Goal: Task Accomplishment & Management: Complete application form

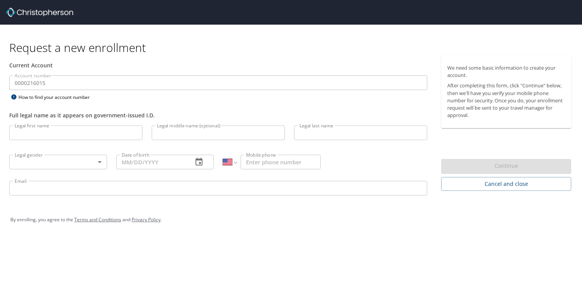
select select "US"
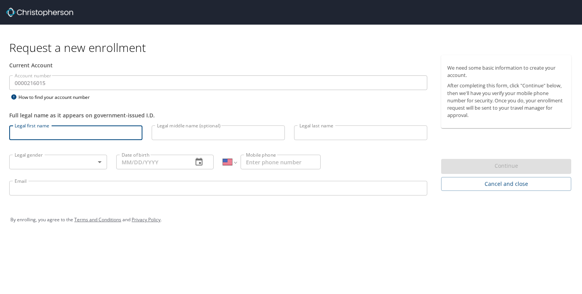
click at [90, 135] on input "Legal first name" at bounding box center [75, 132] width 133 height 15
type input "[PERSON_NAME]"
type input "[PHONE_NUMBER]"
type input "[EMAIL_ADDRESS][DOMAIN_NAME]"
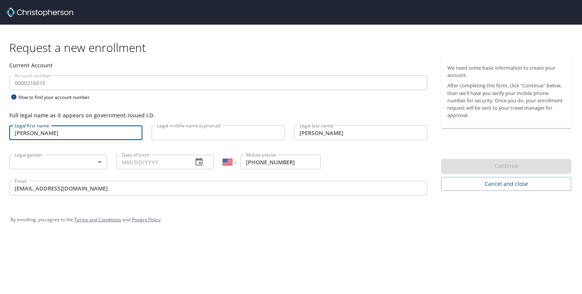
click at [160, 165] on input "Date of birth" at bounding box center [151, 162] width 71 height 15
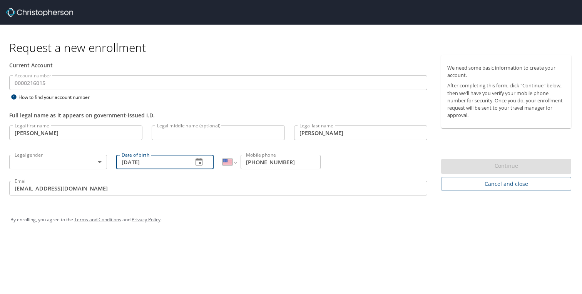
type input "[DATE]"
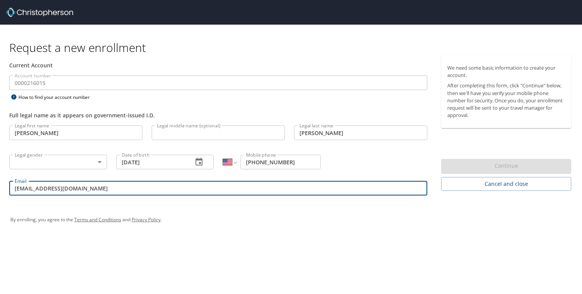
drag, startPoint x: 91, startPoint y: 187, endPoint x: 98, endPoint y: 219, distance: 32.8
click at [98, 219] on div "Request a new enrollment Current Account Account number 0000216015 Account numb…" at bounding box center [291, 131] width 582 height 212
type input "[PERSON_NAME][EMAIL_ADDRESS][PERSON_NAME][DOMAIN_NAME]"
click at [212, 210] on div "By enrolling, you agree to the Terms and Conditions and Privacy Policy ." at bounding box center [290, 219] width 561 height 19
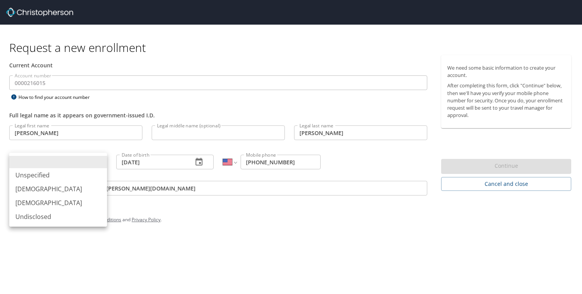
click at [98, 161] on body "Request a new enrollment Current Account Account number 0000216015 Account numb…" at bounding box center [291, 147] width 582 height 294
click at [57, 188] on li "[DEMOGRAPHIC_DATA]" at bounding box center [58, 189] width 98 height 14
type input "[DEMOGRAPHIC_DATA]"
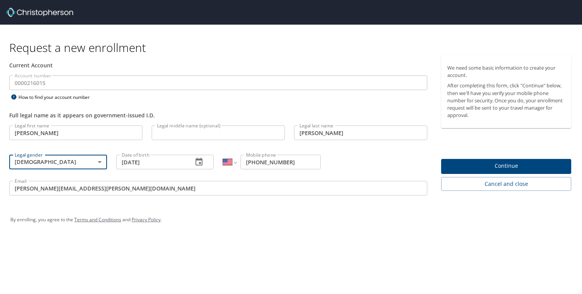
click at [455, 163] on span "Continue" at bounding box center [506, 166] width 118 height 10
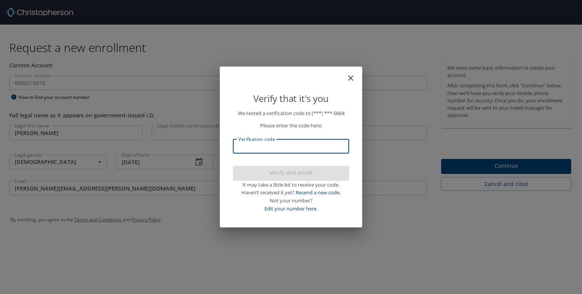
click at [307, 147] on input "Verification code" at bounding box center [291, 146] width 116 height 15
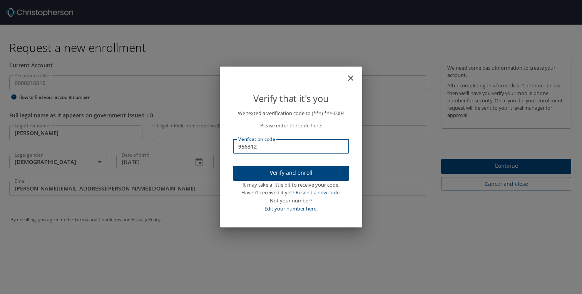
type input "956312"
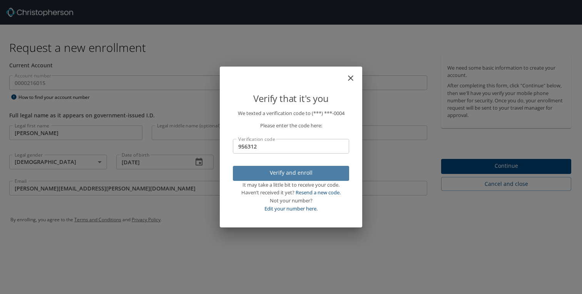
click at [307, 173] on span "Verify and enroll" at bounding box center [291, 173] width 104 height 10
